Goal: Transaction & Acquisition: Download file/media

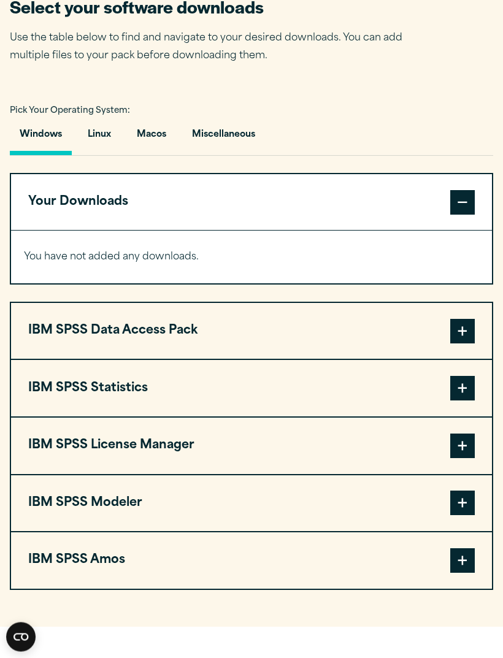
scroll to position [734, 0]
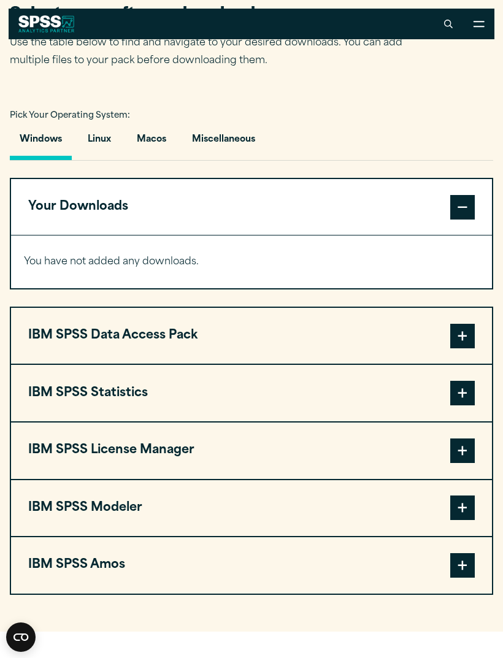
click at [459, 334] on span at bounding box center [462, 336] width 25 height 25
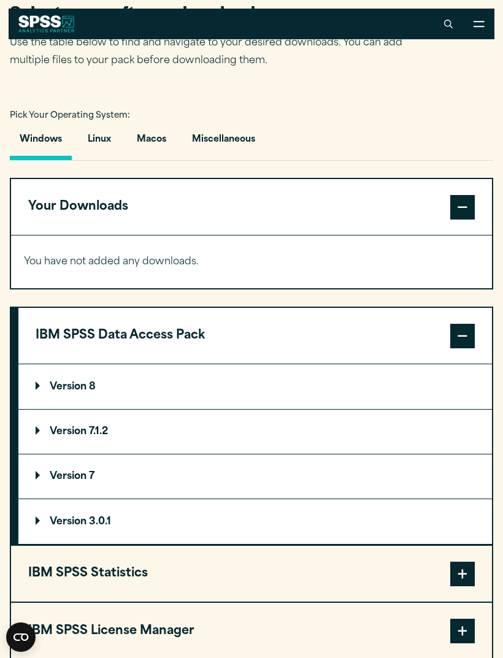
click at [461, 331] on span at bounding box center [462, 336] width 25 height 25
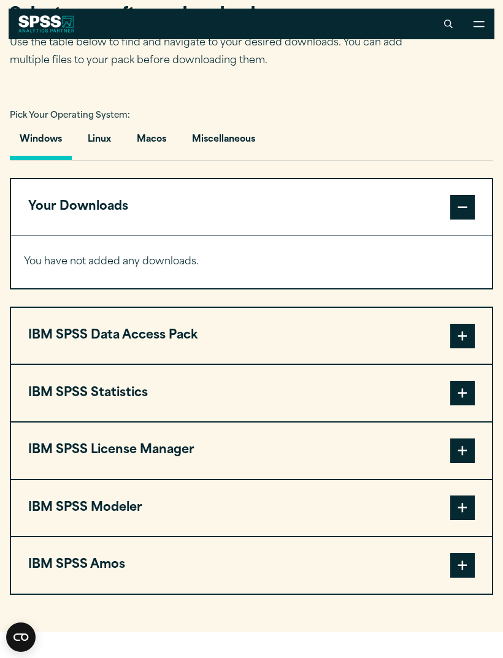
click at [463, 328] on span at bounding box center [462, 336] width 25 height 25
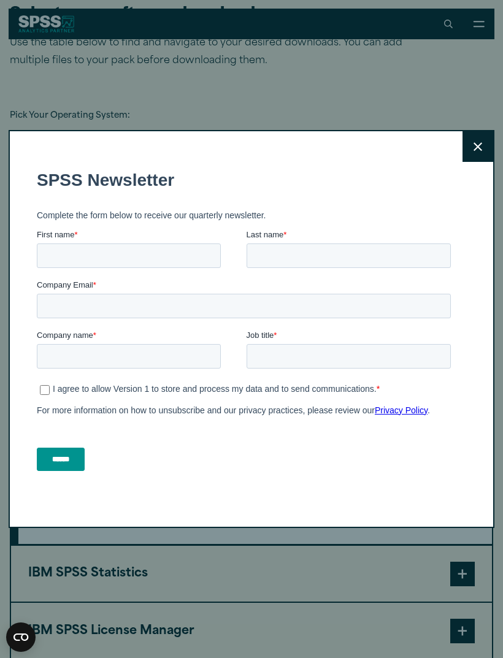
click at [474, 151] on icon at bounding box center [478, 146] width 9 height 9
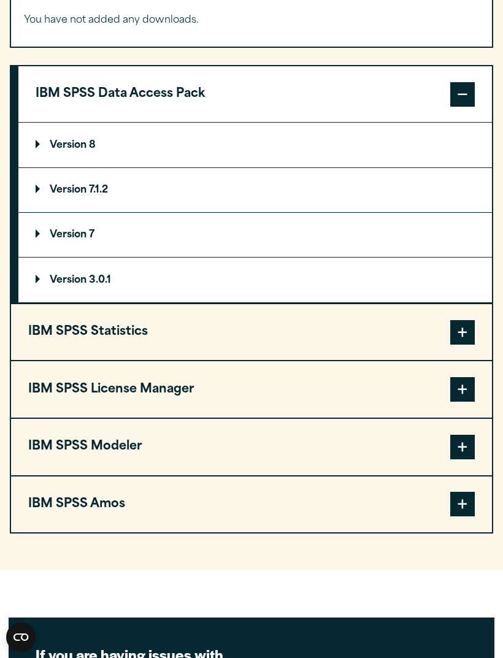
scroll to position [978, 0]
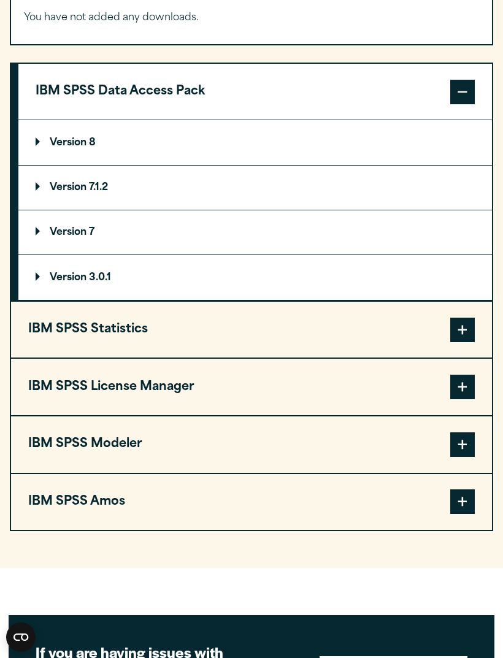
click at [456, 330] on span at bounding box center [462, 330] width 25 height 25
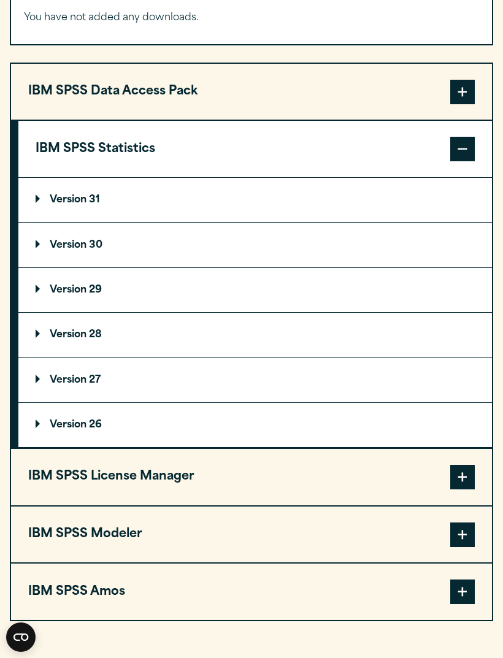
click at [96, 240] on p "Version 30" at bounding box center [69, 245] width 67 height 10
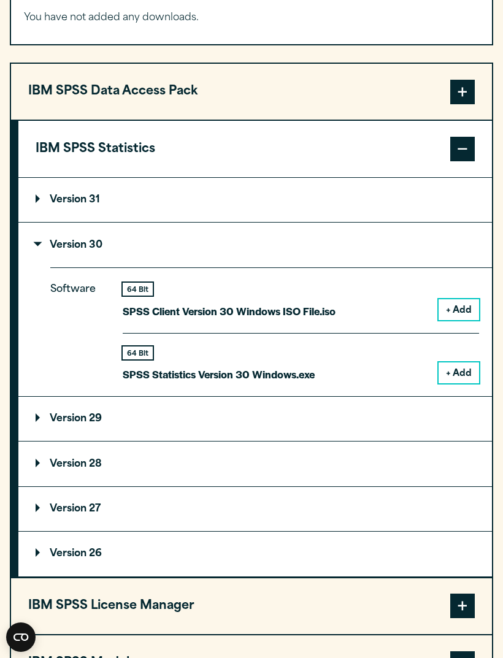
click at [465, 364] on button "+ Add" at bounding box center [459, 373] width 40 height 21
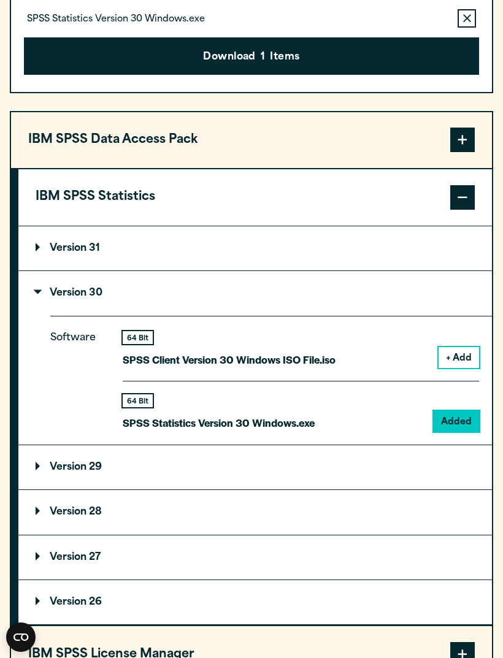
click at [209, 476] on summary "Version 29" at bounding box center [255, 467] width 474 height 44
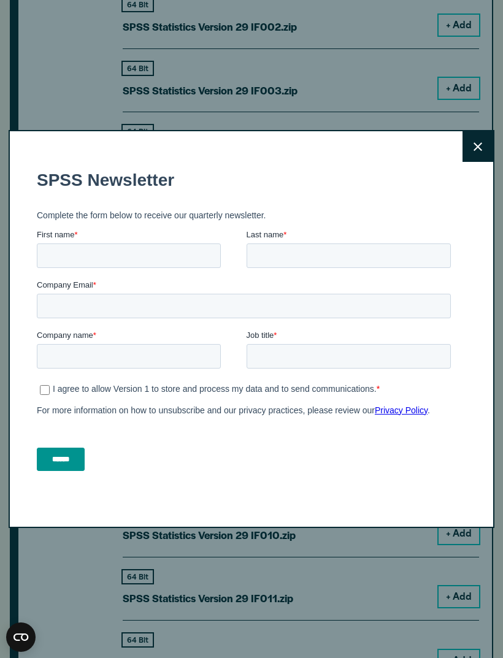
click at [474, 158] on button "Close" at bounding box center [478, 146] width 31 height 31
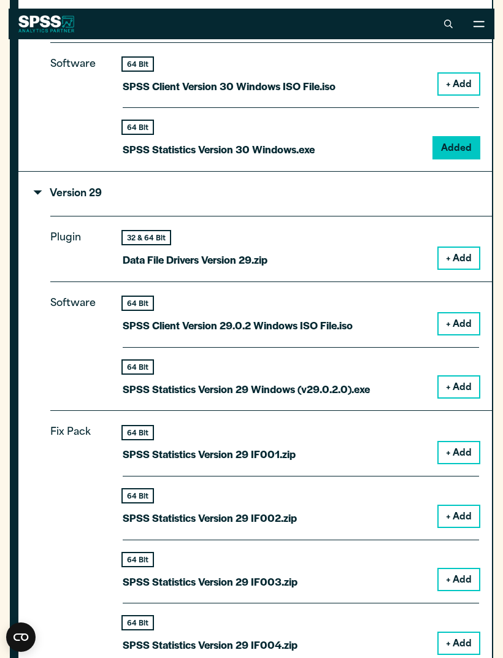
scroll to position [1094, 0]
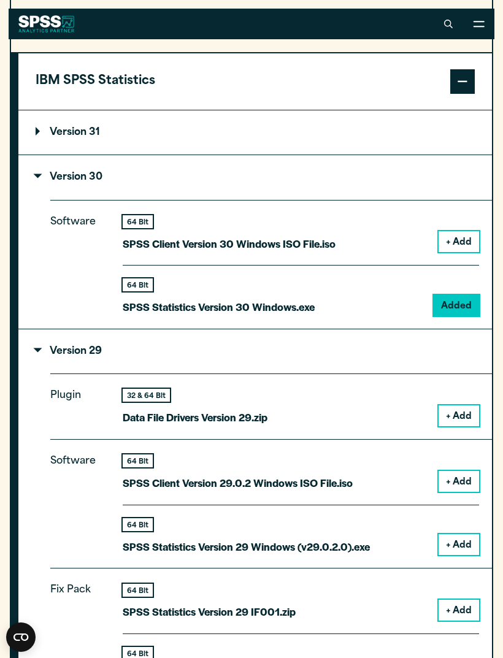
click at [418, 139] on summary "Version 31" at bounding box center [255, 132] width 474 height 44
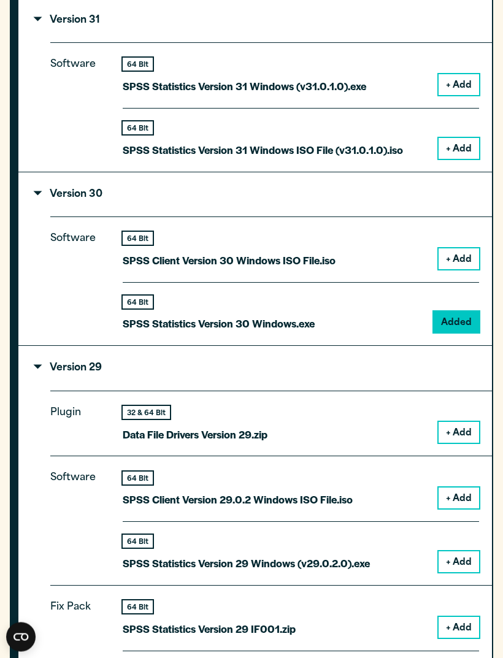
scroll to position [1207, 0]
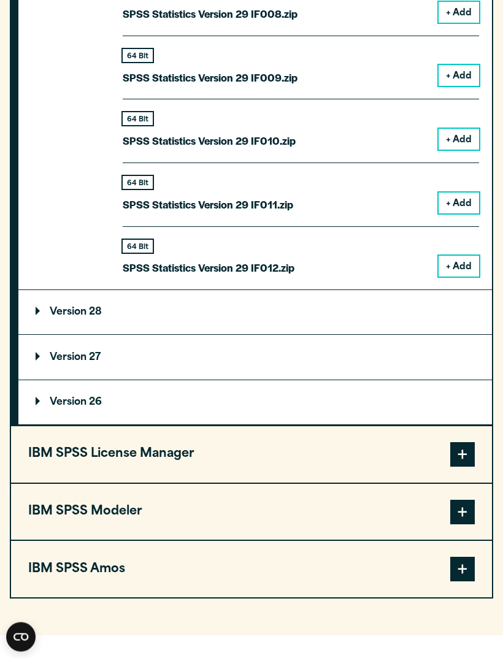
click at [421, 445] on button "IBM SPSS License Manager" at bounding box center [251, 455] width 481 height 56
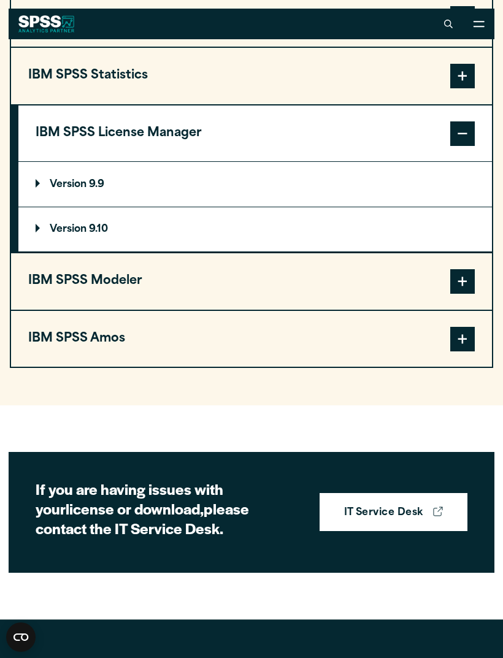
scroll to position [1099, 0]
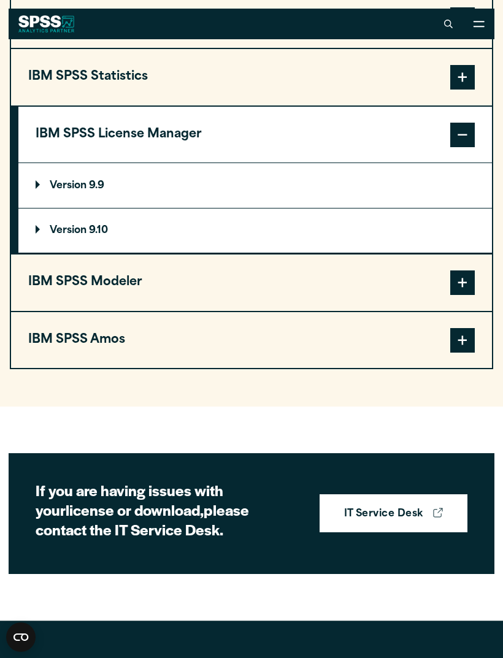
click at [464, 283] on span at bounding box center [462, 283] width 25 height 25
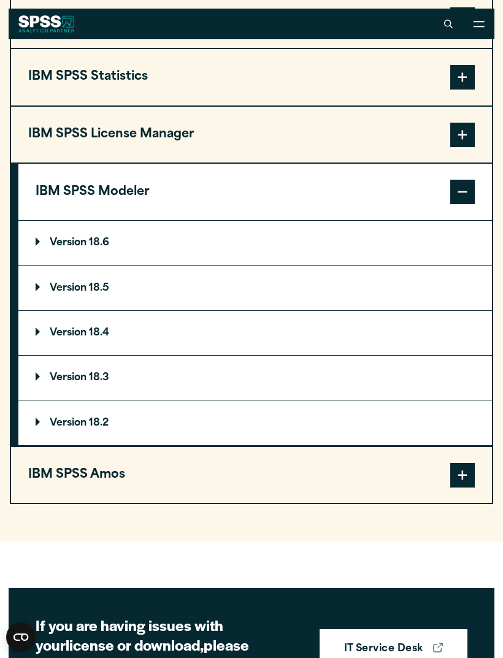
click at [439, 466] on button "IBM SPSS Amos" at bounding box center [251, 475] width 481 height 56
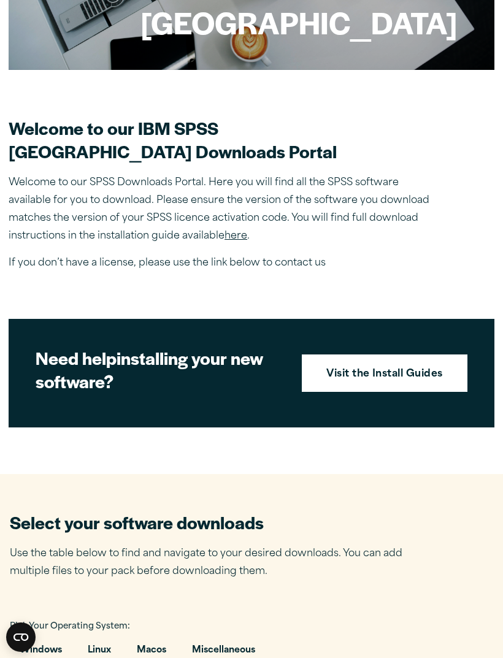
scroll to position [226, 0]
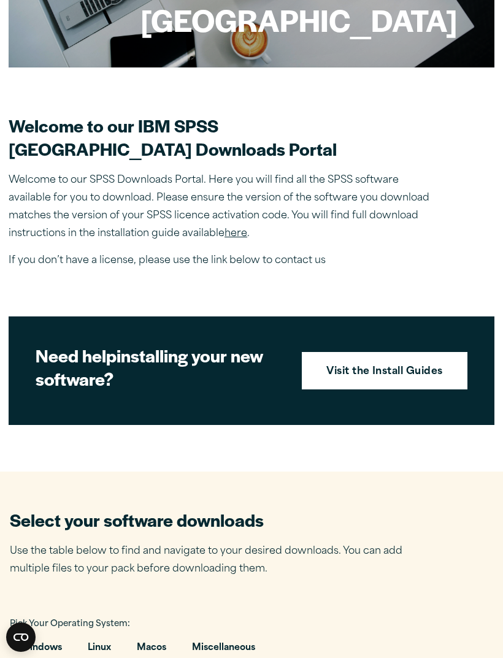
click at [429, 376] on strong "Visit the Install Guides" at bounding box center [384, 372] width 117 height 16
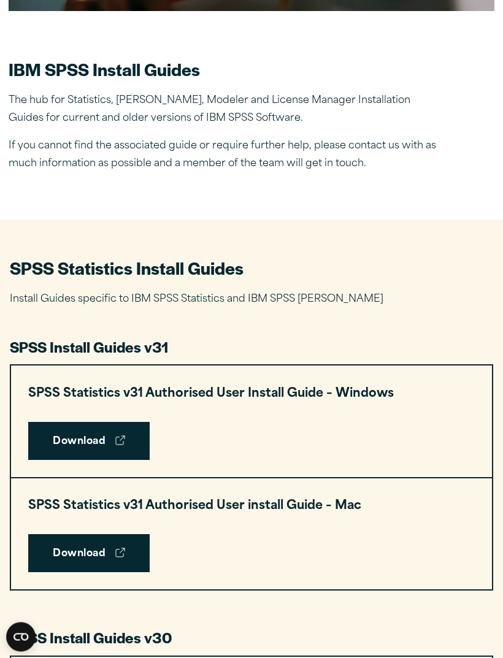
scroll to position [451, 0]
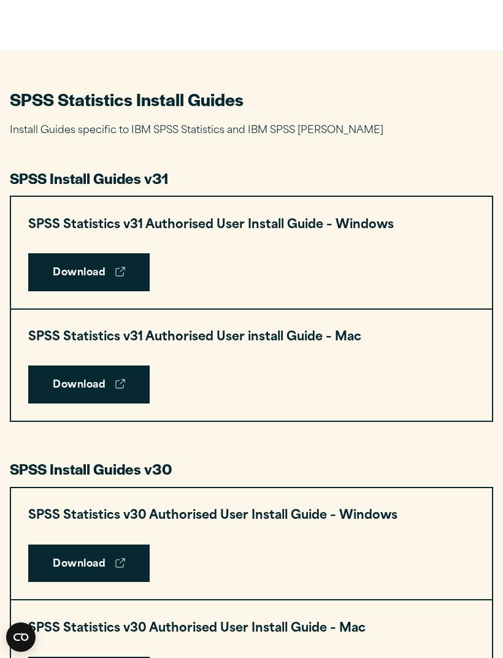
click at [117, 382] on icon at bounding box center [120, 384] width 10 height 10
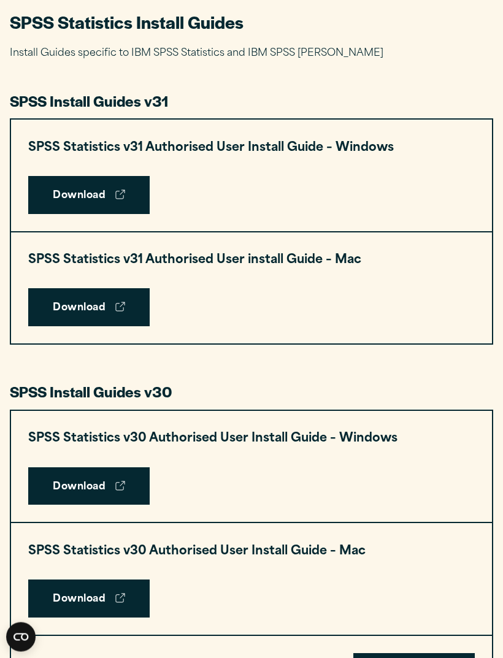
scroll to position [631, 0]
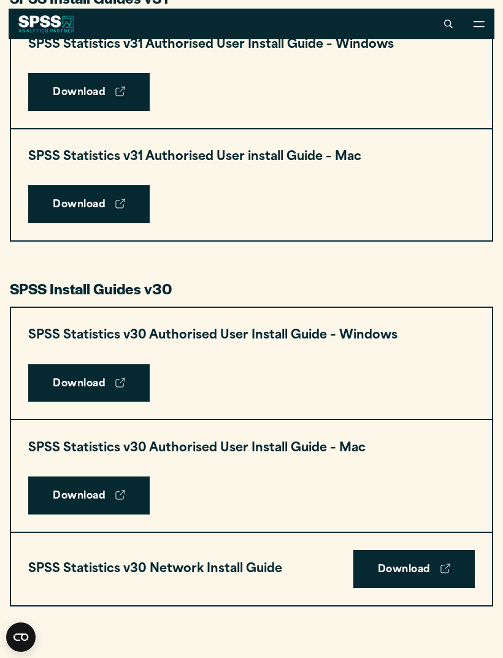
click at [142, 482] on link "Download" at bounding box center [88, 496] width 121 height 38
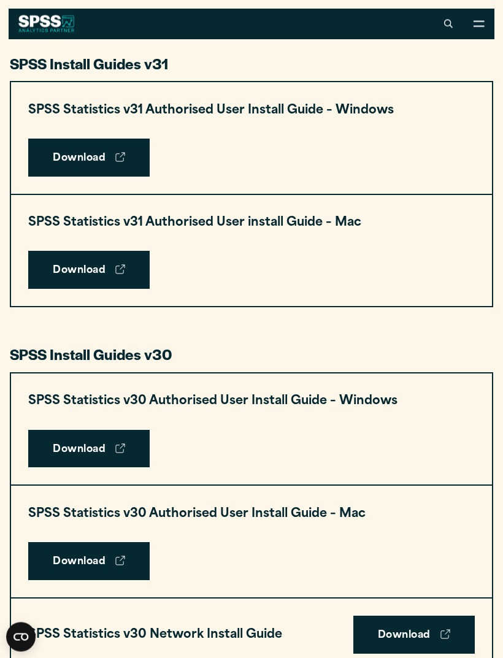
scroll to position [610, 0]
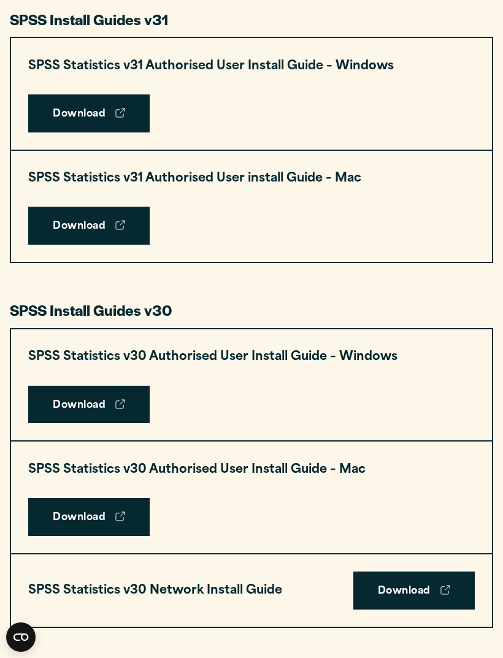
click at [126, 402] on link "Download" at bounding box center [88, 405] width 121 height 38
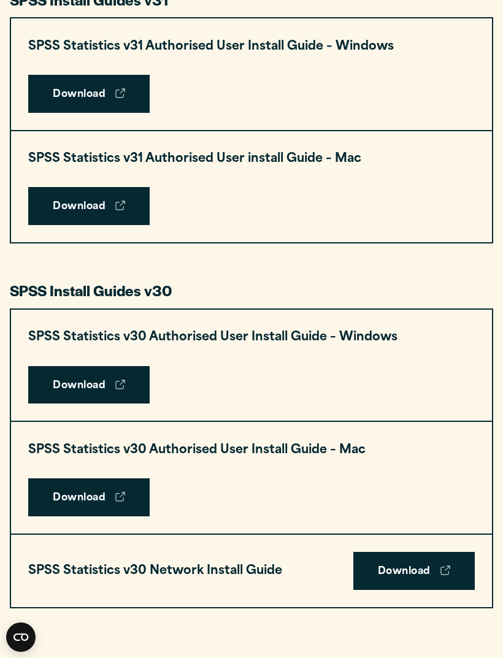
click at [125, 196] on link "Download" at bounding box center [88, 206] width 121 height 38
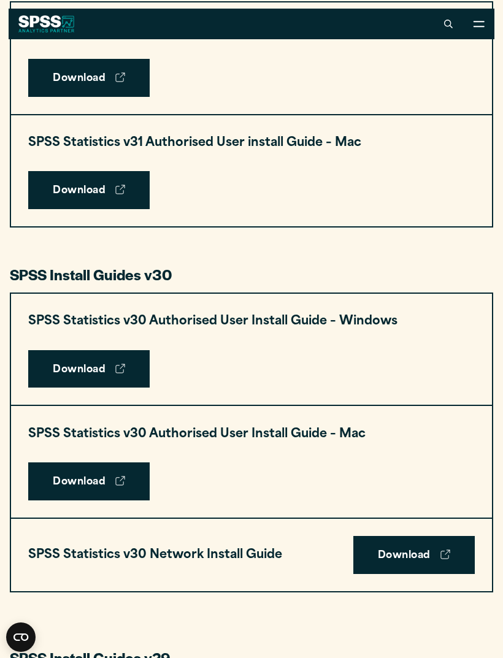
scroll to position [645, 0]
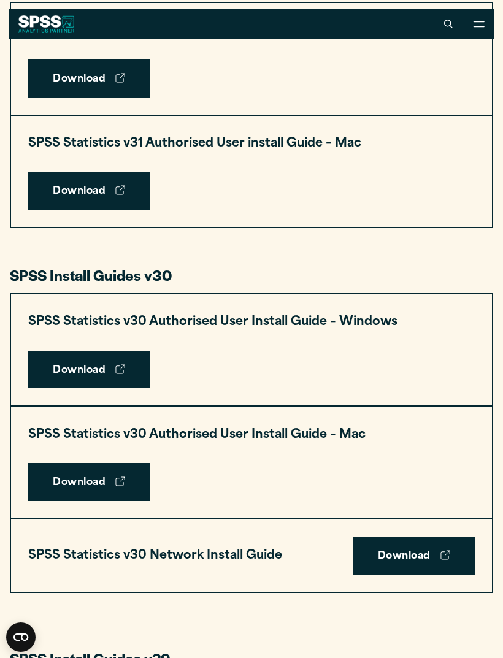
click at [121, 369] on icon at bounding box center [120, 369] width 10 height 10
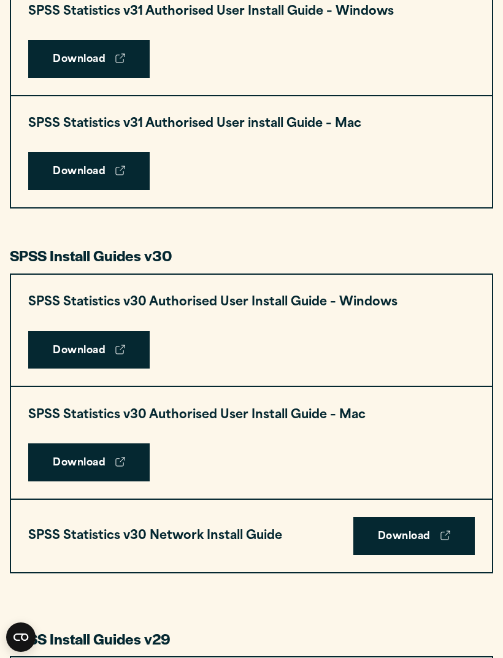
click at [106, 452] on link "Download" at bounding box center [88, 463] width 121 height 38
click at [468, 2] on div "SPSS Statistics v31 Authorised User Install Guide – Windows Download" at bounding box center [251, 38] width 481 height 111
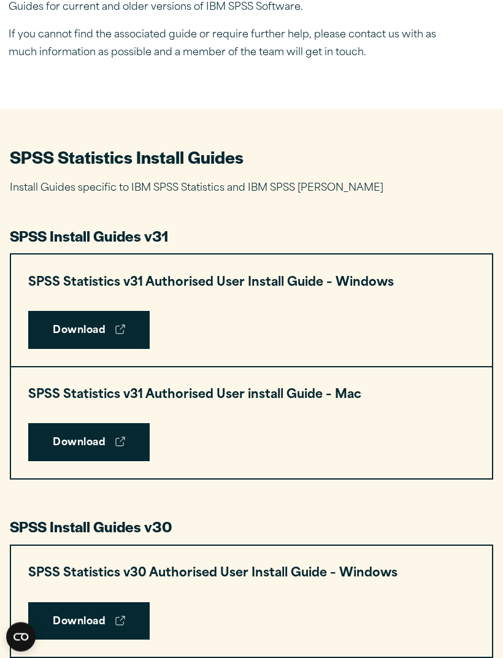
scroll to position [393, 0]
click at [55, 447] on link "Download" at bounding box center [88, 442] width 121 height 38
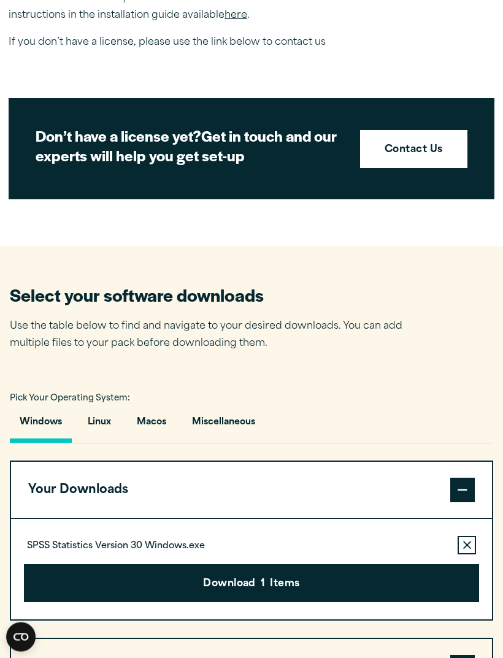
click at [145, 423] on button "Macos" at bounding box center [151, 426] width 49 height 35
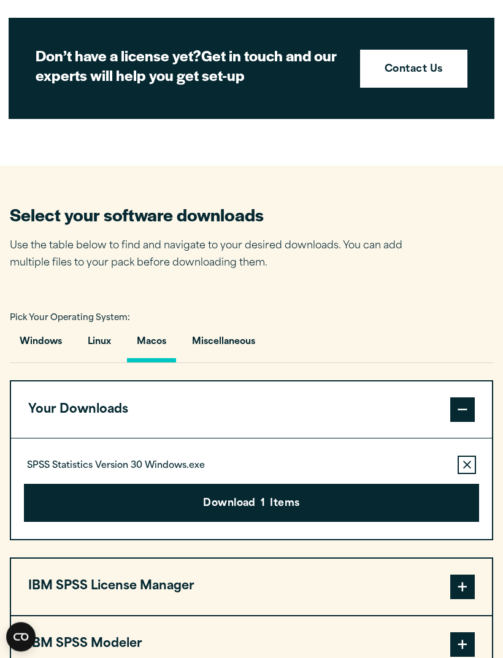
scroll to position [631, 0]
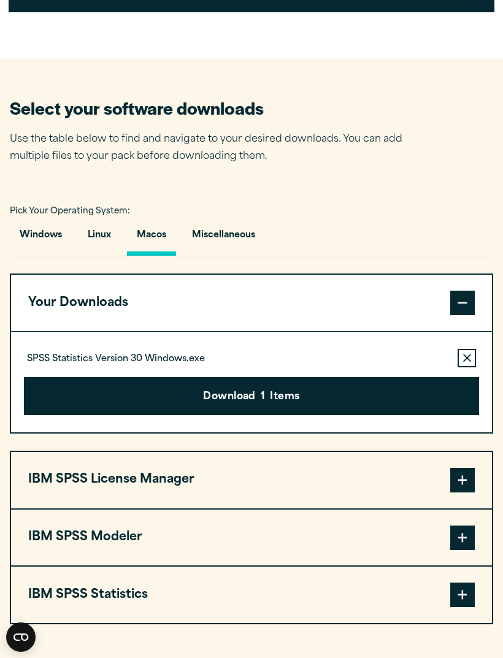
click at [327, 393] on button "Download 1 Items" at bounding box center [251, 396] width 455 height 38
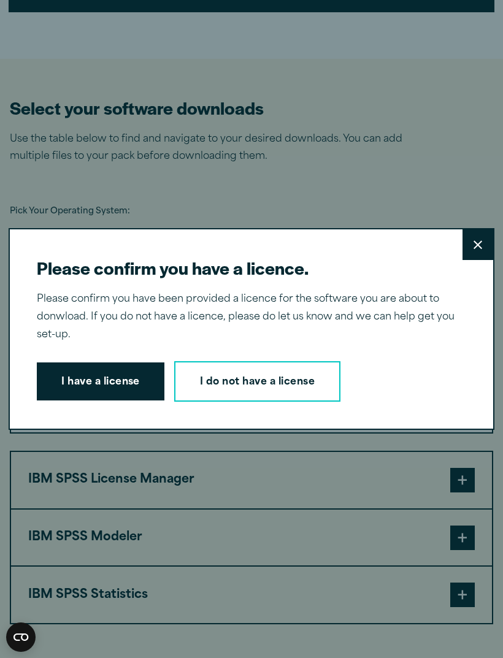
click at [129, 401] on button "I have a license" at bounding box center [101, 382] width 128 height 38
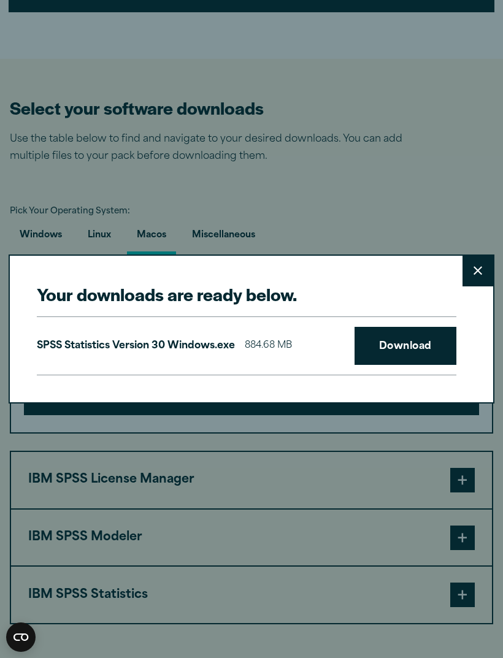
click at [412, 357] on link "Download" at bounding box center [406, 346] width 102 height 38
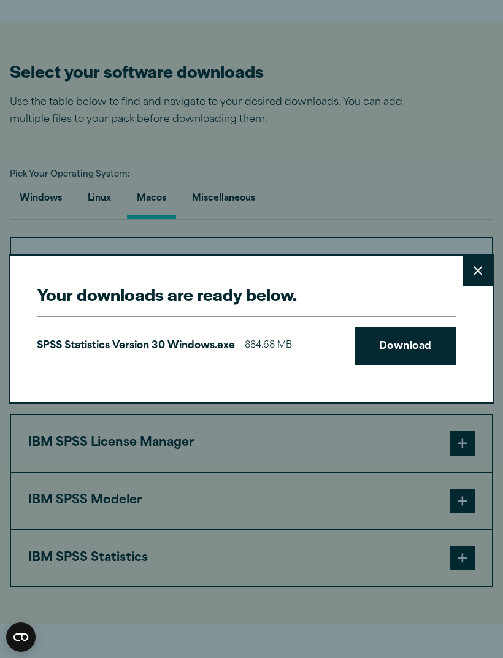
scroll to position [670, 0]
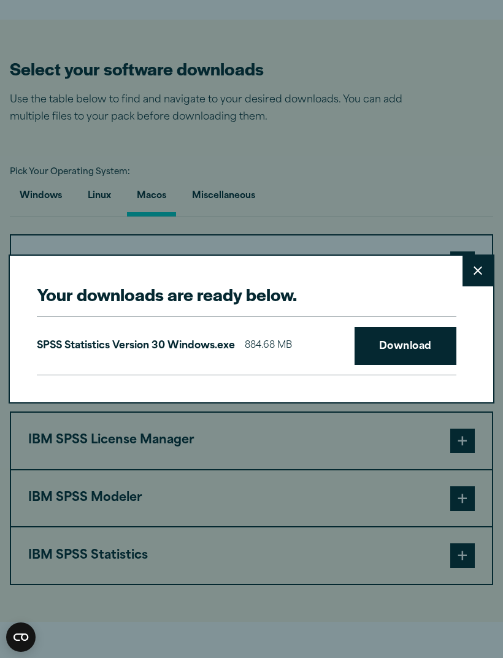
click at [455, 202] on div "Your downloads are ready below. Close SPSS Statistics Version 30 Windows.exe 88…" at bounding box center [251, 329] width 503 height 658
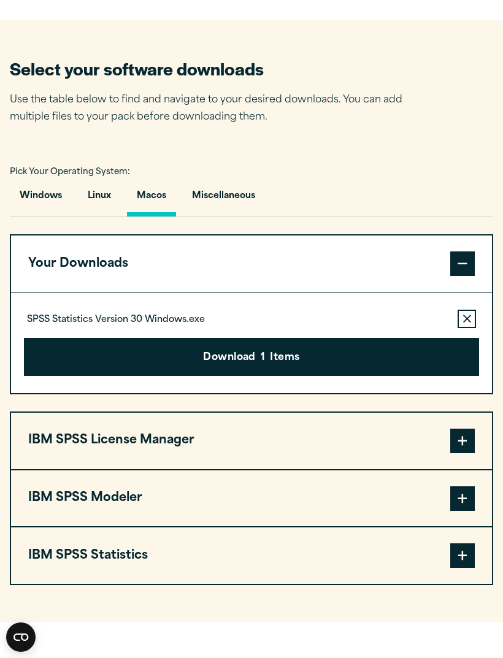
click at [313, 0] on article "Software Downloads Welcome to our IBM SPSS Customer Downloads Portal Welcome to…" at bounding box center [251, 394] width 503 height 2035
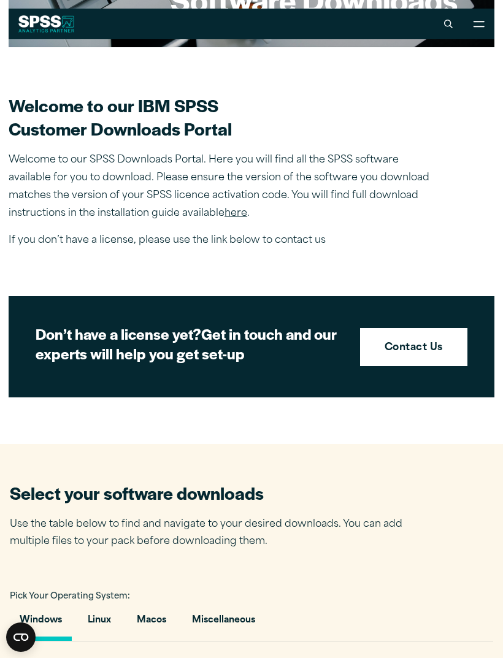
scroll to position [453, 0]
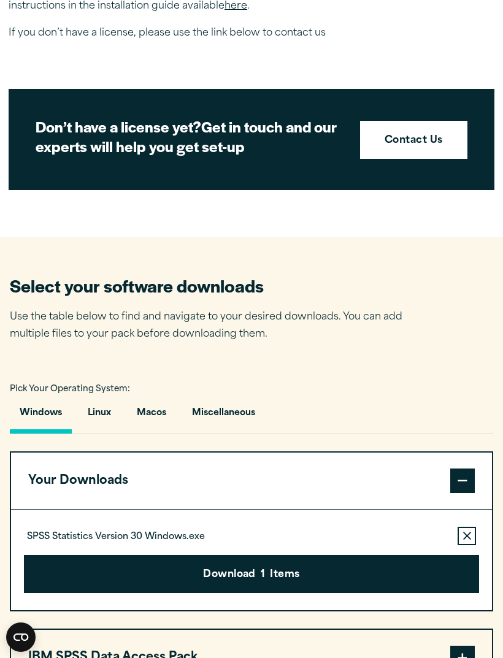
click at [157, 417] on button "Macos" at bounding box center [151, 416] width 49 height 35
click at [296, 566] on button "Download 1 Items" at bounding box center [251, 574] width 455 height 38
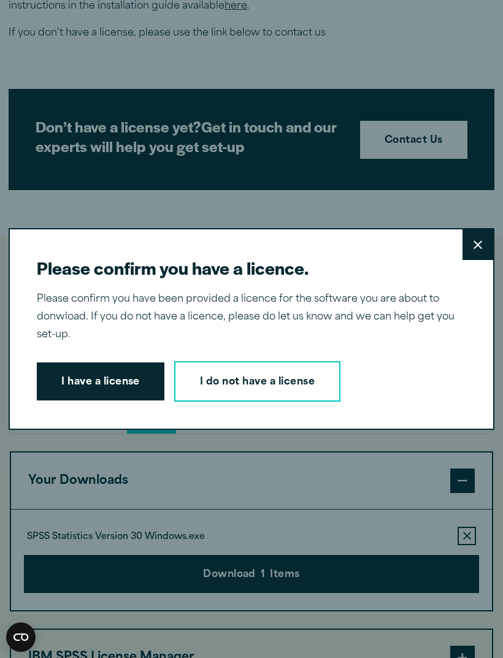
click at [138, 391] on button "I have a license" at bounding box center [101, 382] width 128 height 38
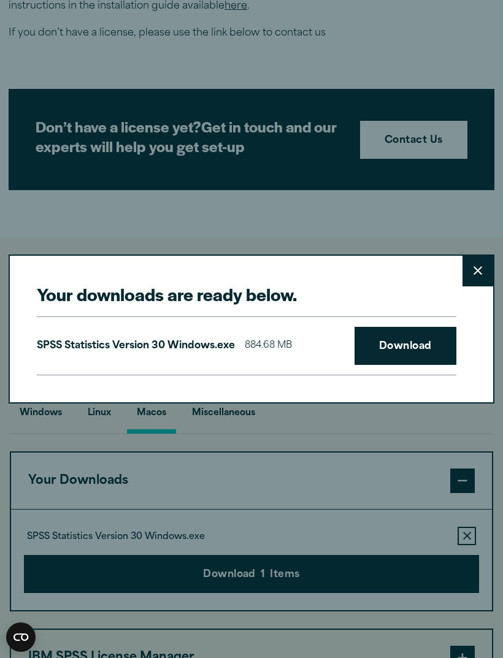
click at [424, 364] on link "Download" at bounding box center [406, 346] width 102 height 38
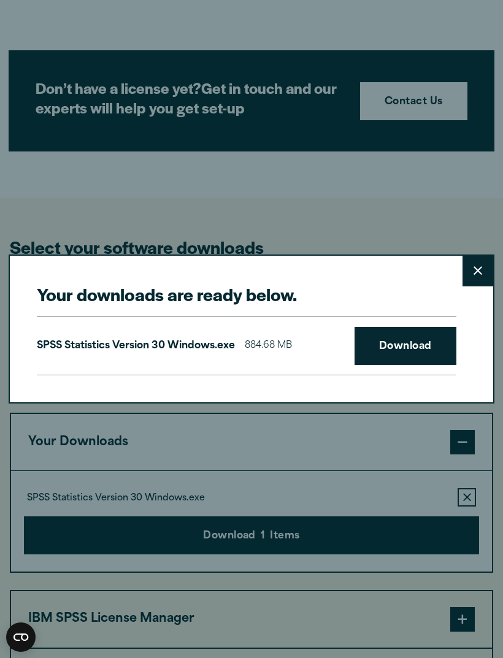
scroll to position [493, 0]
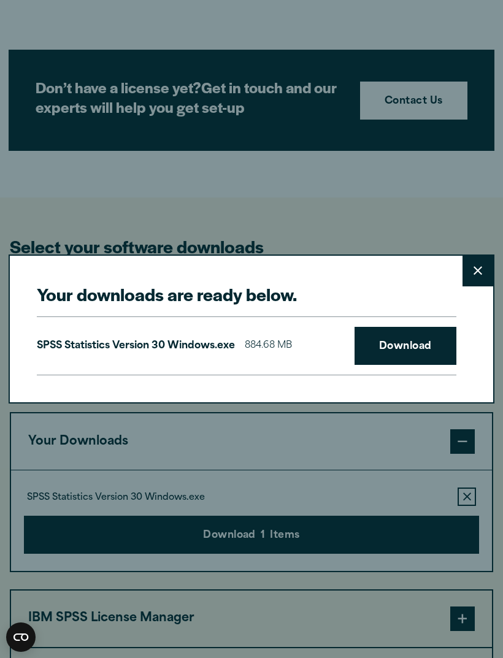
click at [473, 278] on button "Close" at bounding box center [478, 271] width 31 height 31
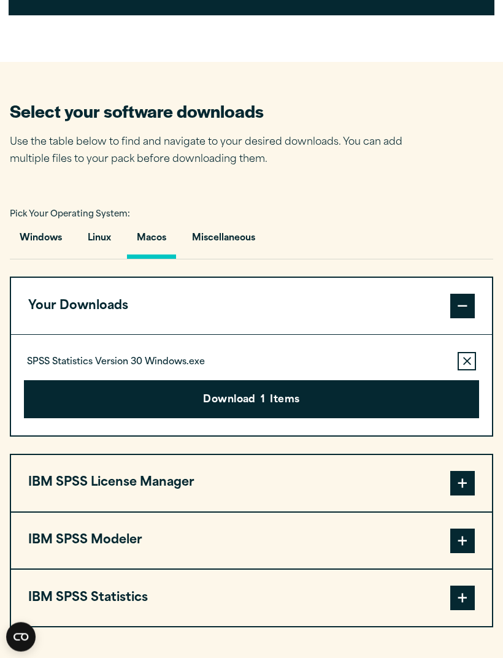
scroll to position [670, 0]
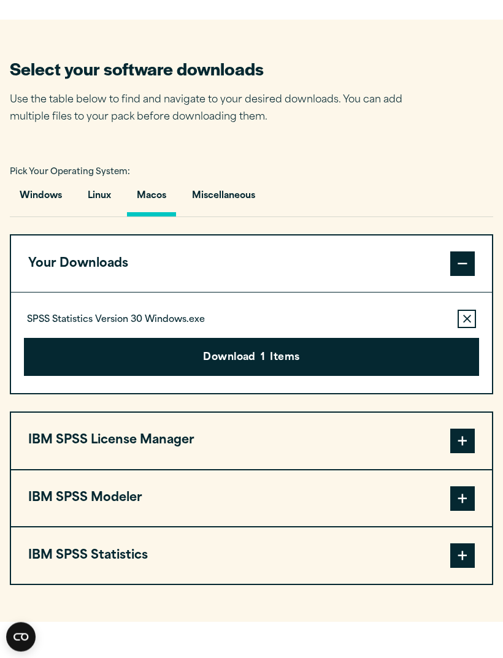
click at [434, 355] on button "Download 1 Items" at bounding box center [251, 358] width 455 height 38
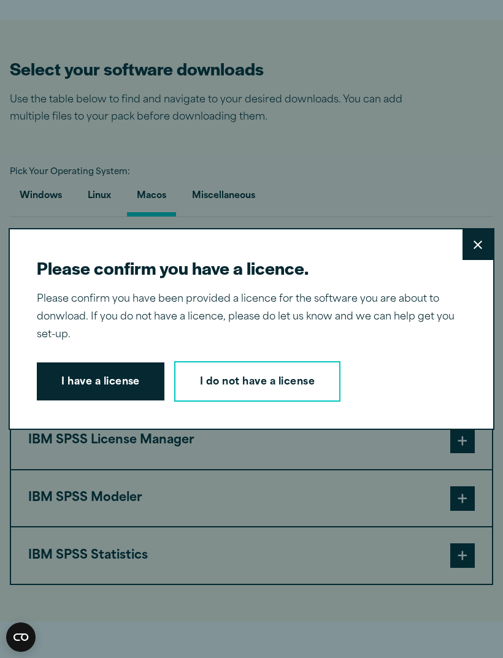
click at [158, 388] on button "I have a license" at bounding box center [101, 382] width 128 height 38
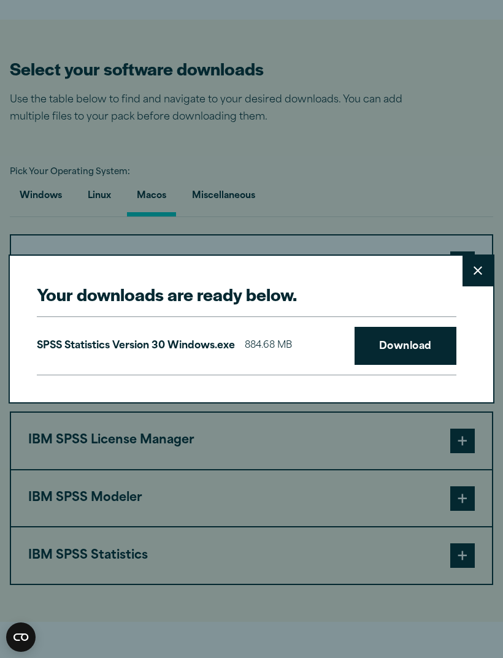
click at [431, 358] on link "Download" at bounding box center [406, 346] width 102 height 38
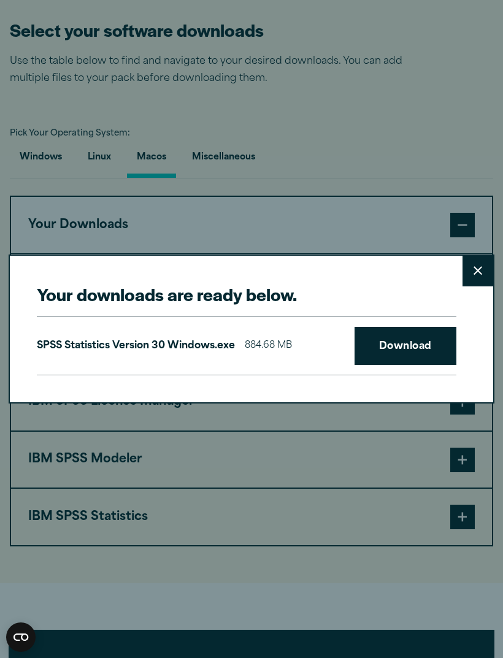
scroll to position [710, 0]
click at [302, 3] on div "Your downloads are ready below. Close SPSS Statistics Version 30 Windows.exe 88…" at bounding box center [251, 329] width 503 height 658
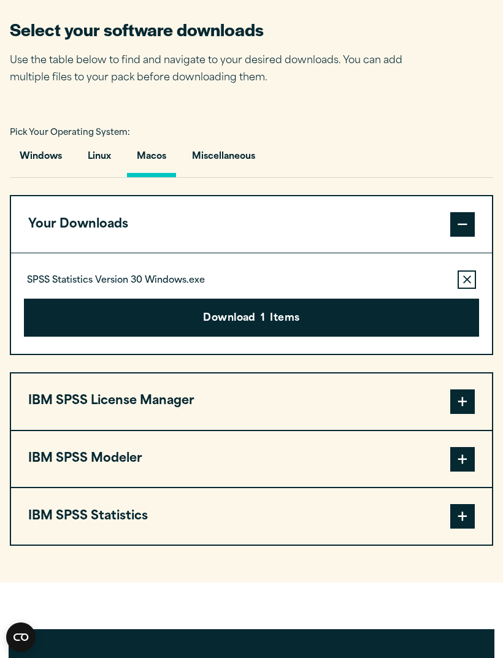
click at [441, 380] on button "IBM SPSS License Manager" at bounding box center [251, 402] width 481 height 56
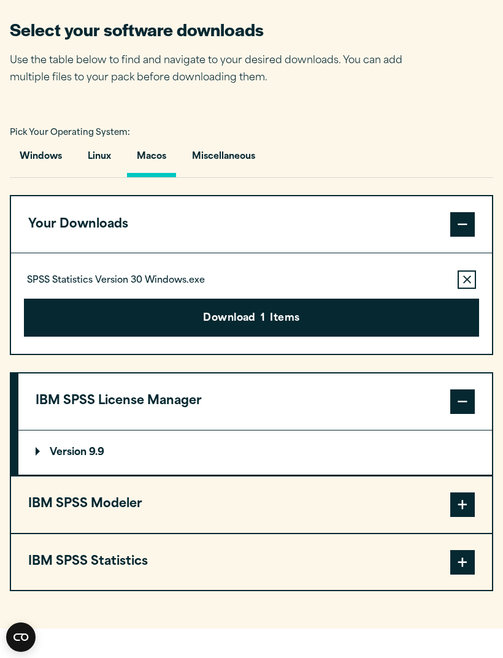
click at [456, 390] on span at bounding box center [462, 402] width 25 height 25
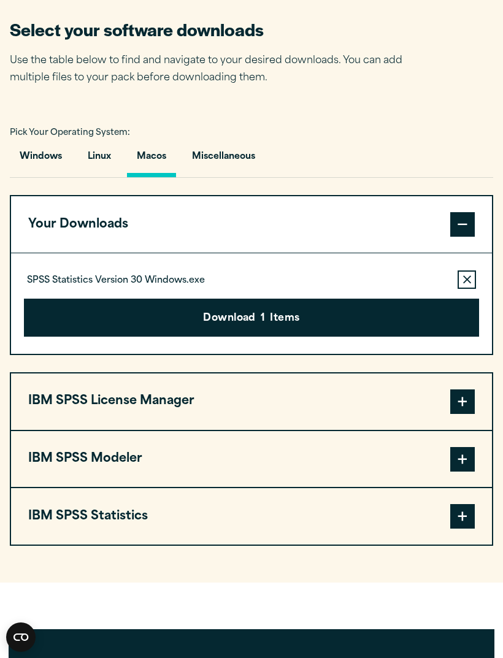
click at [470, 465] on span at bounding box center [462, 459] width 25 height 25
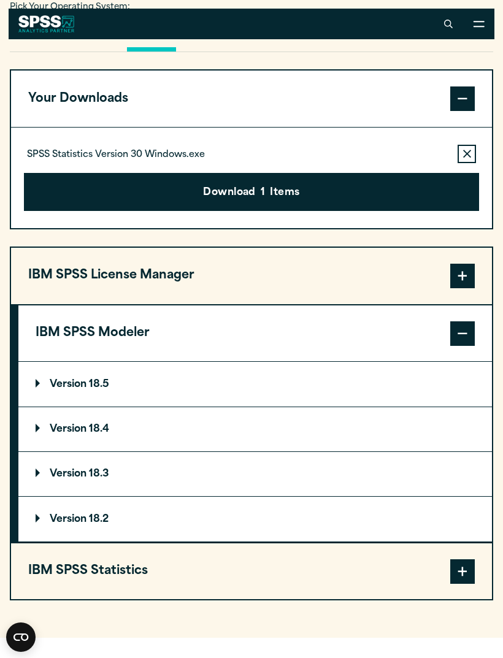
click at [423, 563] on button "IBM SPSS Statistics" at bounding box center [251, 571] width 481 height 56
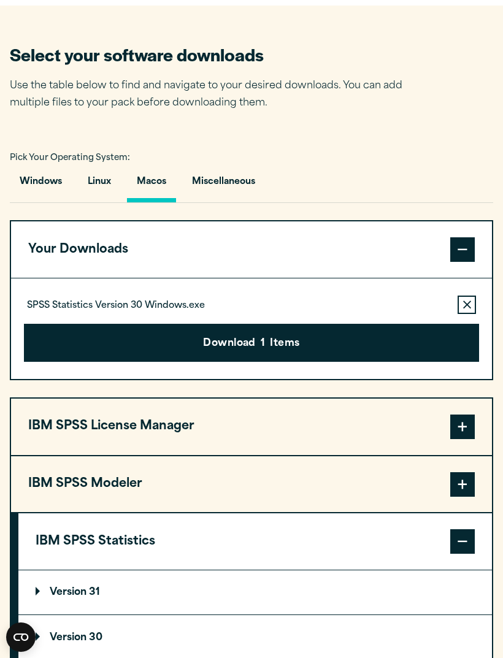
scroll to position [686, 0]
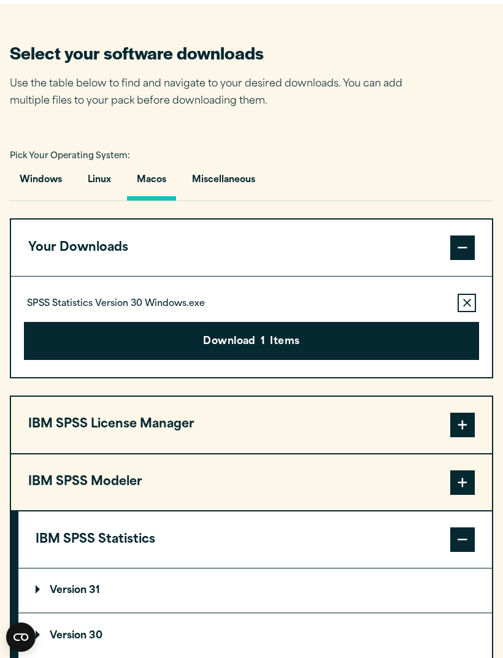
click at [461, 248] on span at bounding box center [462, 248] width 25 height 25
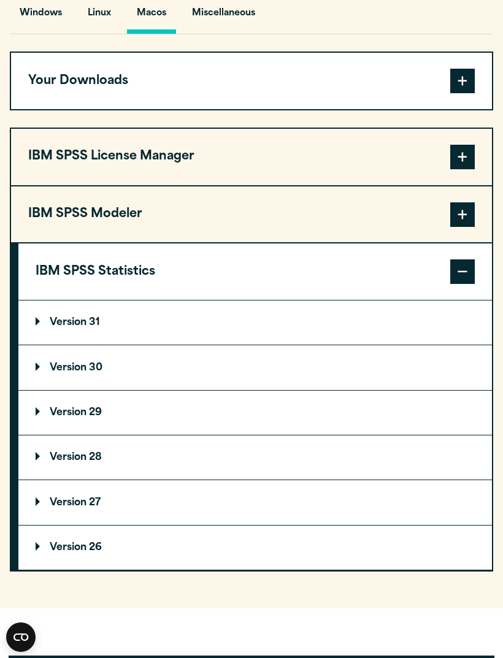
scroll to position [997, 0]
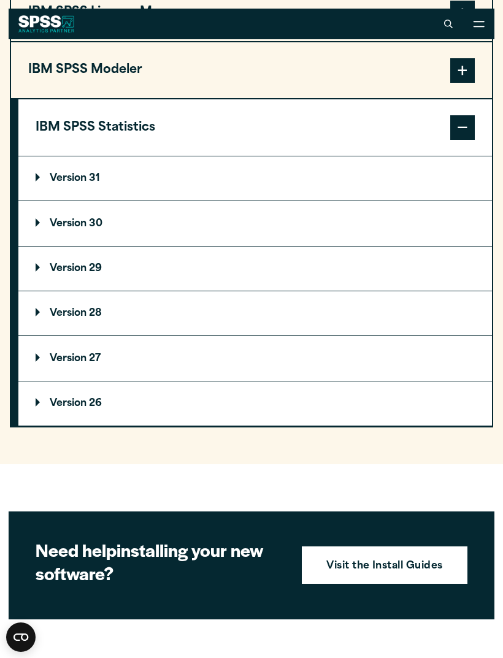
click at [240, 217] on summary "Version 30" at bounding box center [255, 223] width 474 height 44
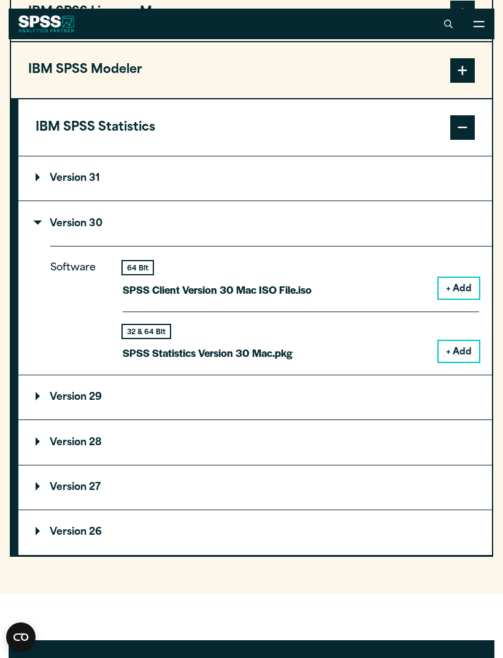
click at [465, 282] on button "+ Add" at bounding box center [459, 288] width 40 height 21
click at [248, 285] on p "SPSS Client Version 30 Mac ISO File.iso" at bounding box center [217, 290] width 189 height 18
click at [271, 281] on p "SPSS Client Version 30 Mac ISO File.iso" at bounding box center [217, 290] width 189 height 18
click at [426, 177] on summary "Version 31" at bounding box center [255, 178] width 474 height 44
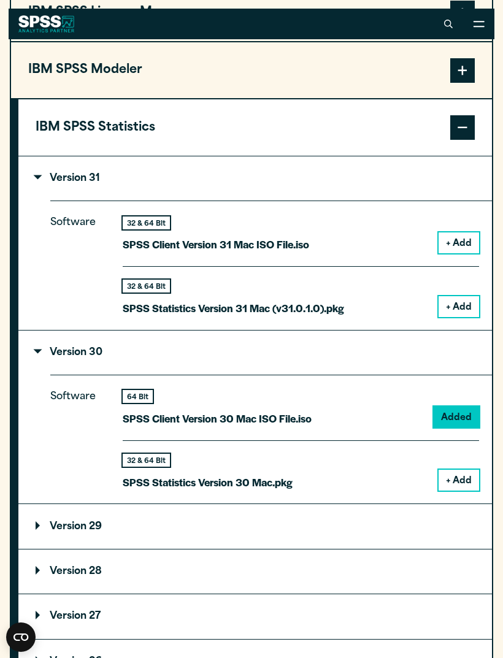
click at [412, 175] on summary "Version 31" at bounding box center [255, 178] width 474 height 44
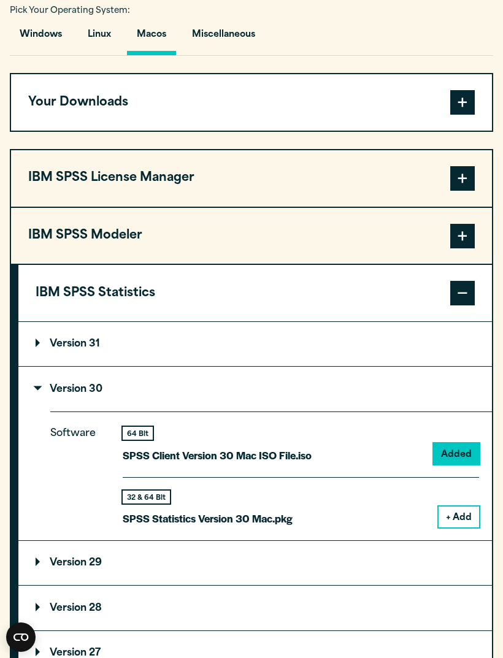
scroll to position [832, 0]
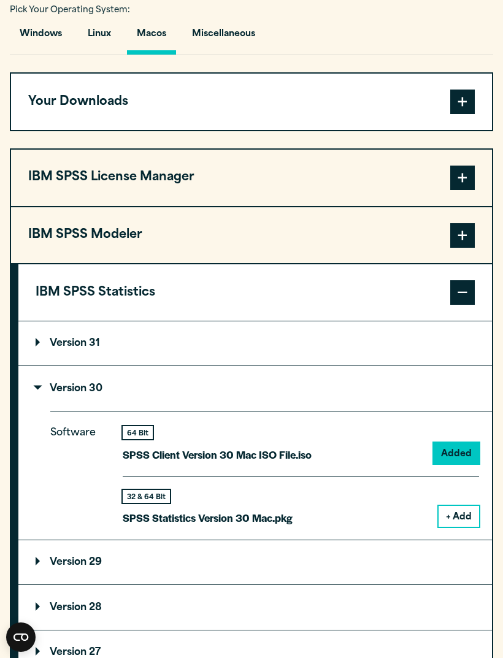
click at [161, 443] on div "64 Bit SPSS Client Version 30 Mac ISO File.iso" at bounding box center [217, 444] width 189 height 37
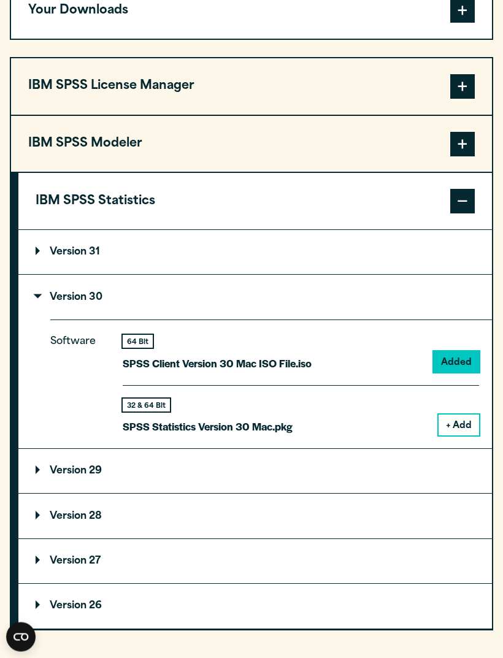
click at [471, 415] on button "+ Add" at bounding box center [459, 425] width 40 height 21
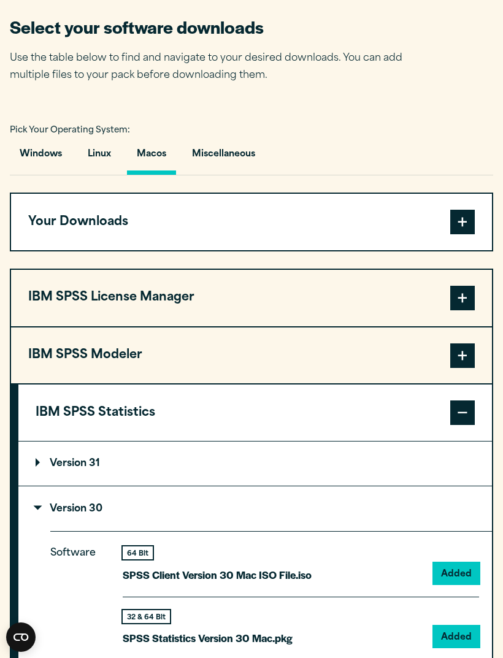
scroll to position [717, 0]
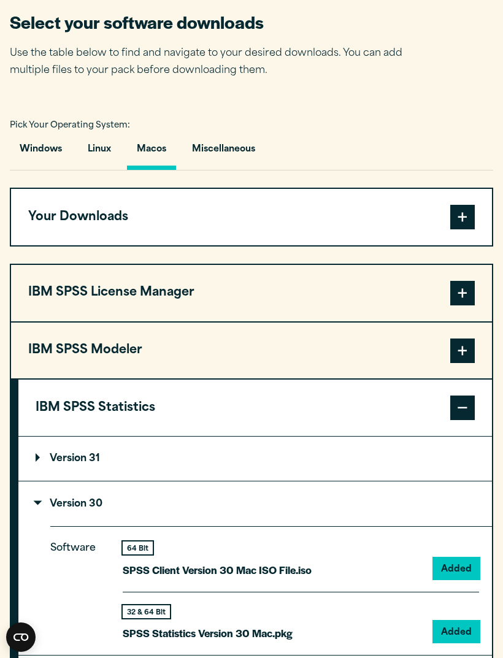
click at [456, 205] on span at bounding box center [462, 217] width 25 height 25
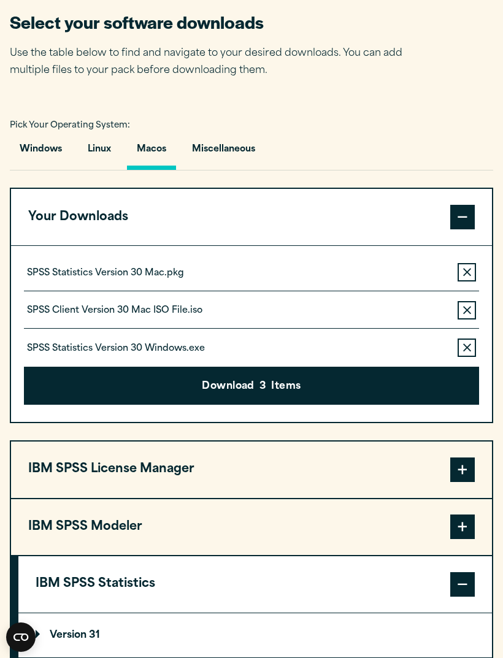
click at [475, 344] on button "Remove this item from your software download list" at bounding box center [467, 348] width 18 height 18
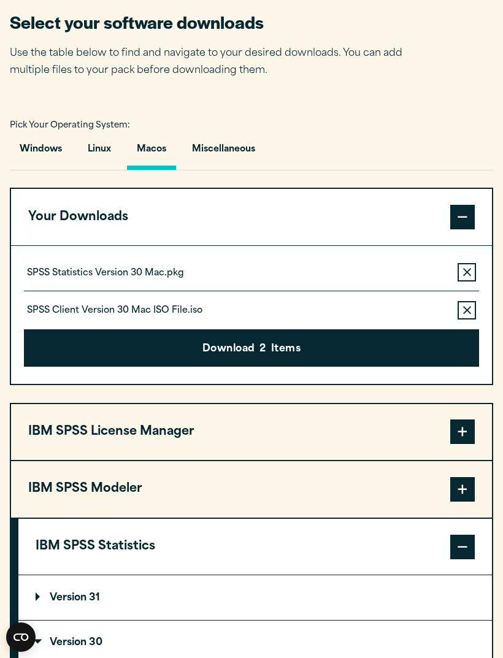
click at [412, 347] on button "Download 2 Items" at bounding box center [251, 348] width 455 height 38
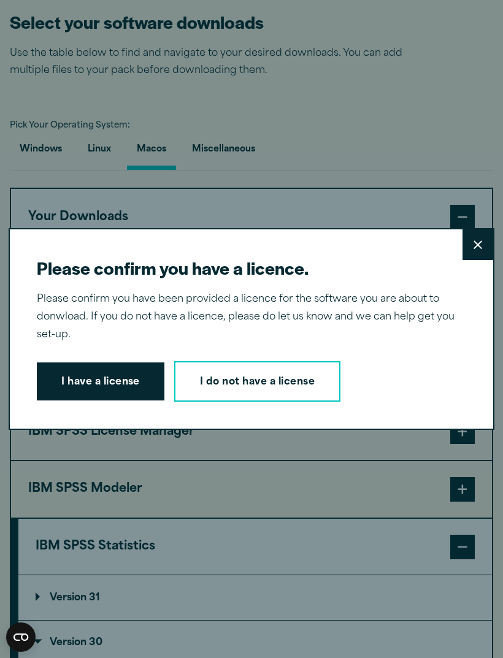
click at [120, 401] on button "I have a license" at bounding box center [101, 382] width 128 height 38
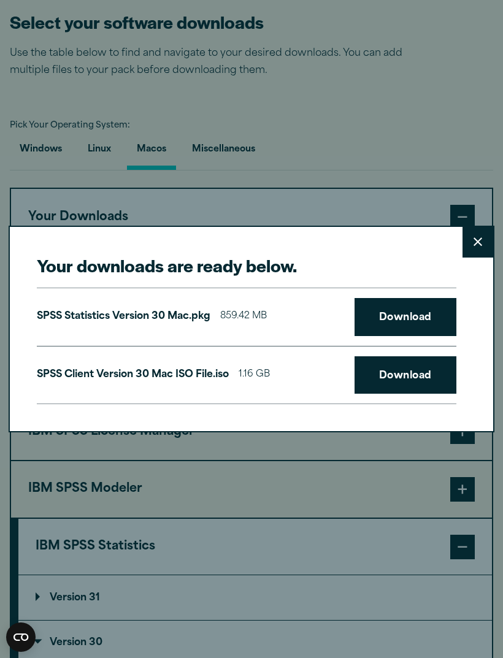
click at [477, 258] on button "Close" at bounding box center [478, 242] width 31 height 31
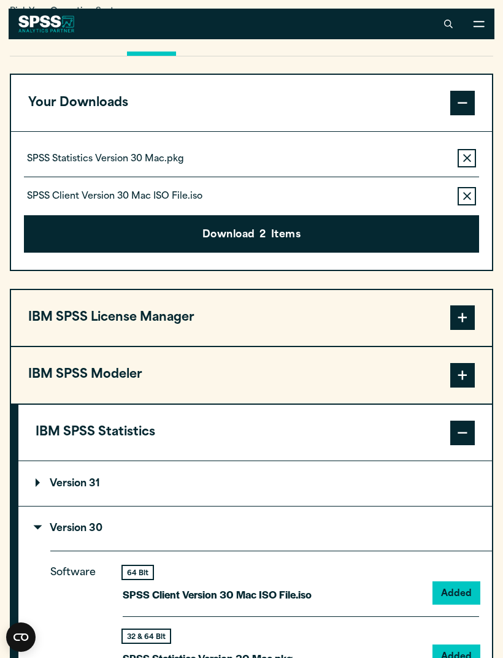
scroll to position [831, 0]
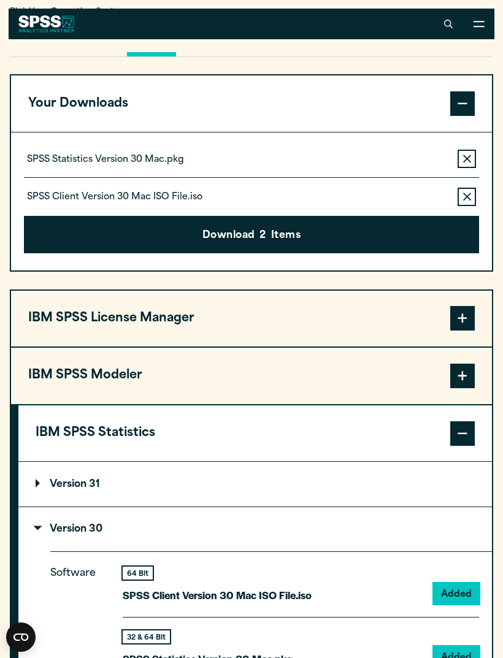
click at [465, 193] on icon "button" at bounding box center [467, 197] width 8 height 8
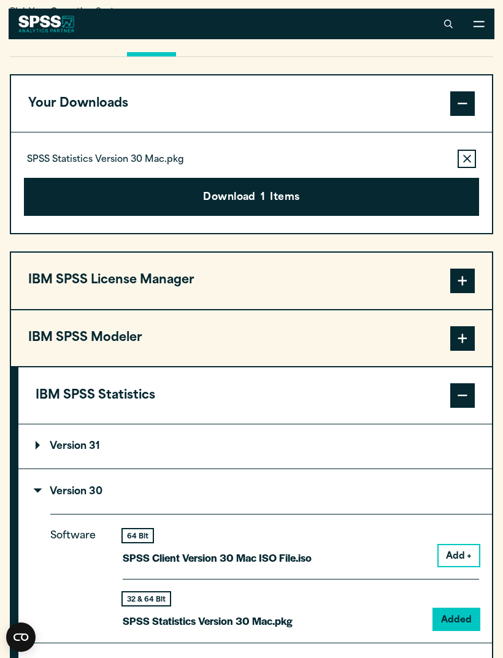
click at [402, 191] on button "Download 1 Items" at bounding box center [251, 197] width 455 height 38
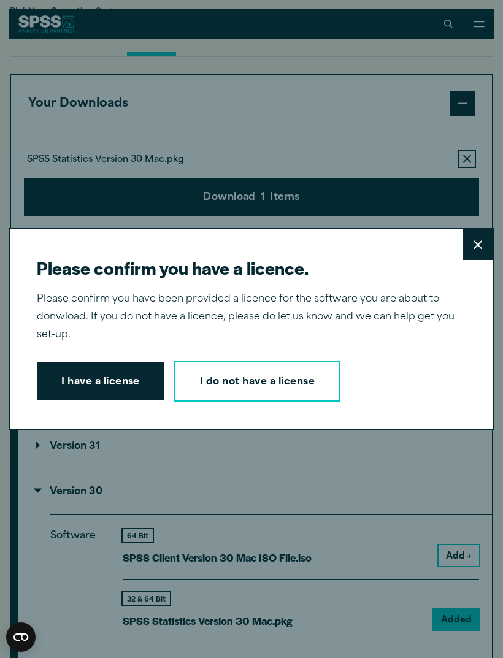
click at [125, 401] on button "I have a license" at bounding box center [101, 382] width 128 height 38
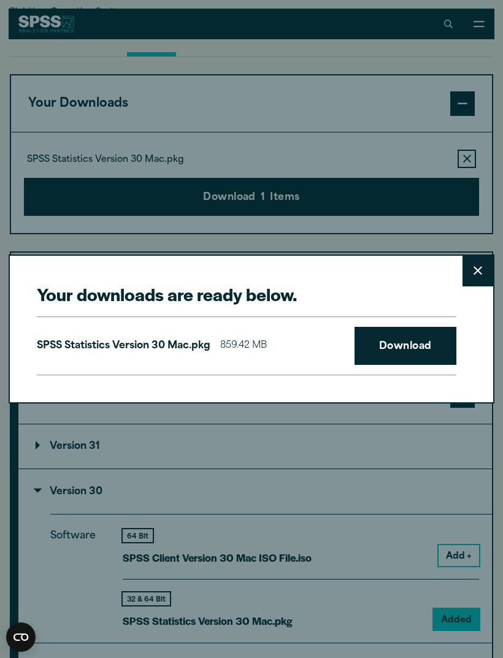
click at [427, 365] on link "Download" at bounding box center [406, 346] width 102 height 38
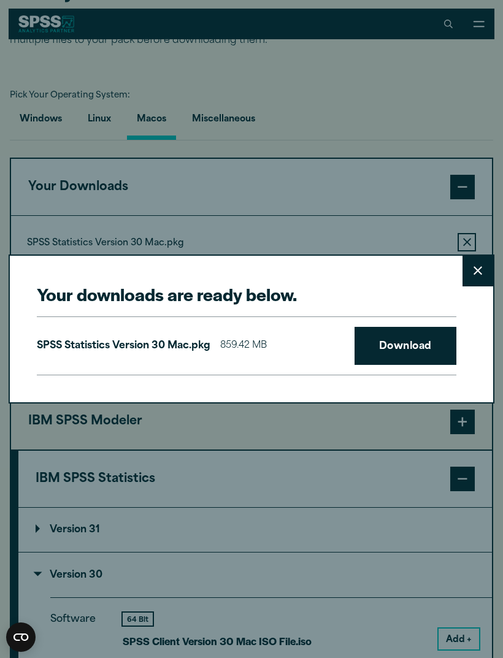
scroll to position [746, 0]
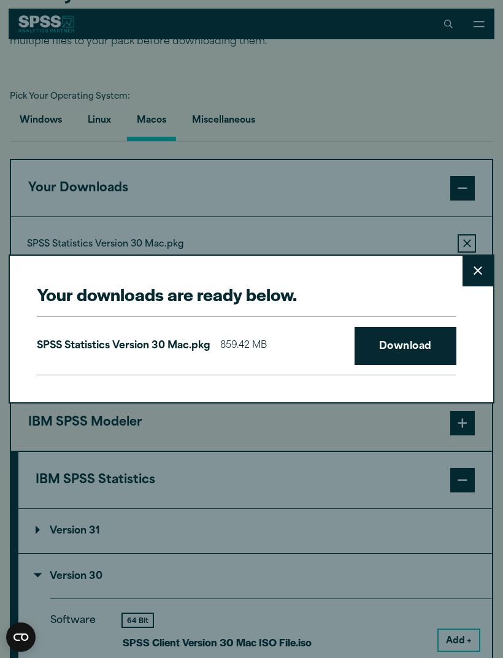
click at [415, 342] on link "Download" at bounding box center [406, 346] width 102 height 38
